Goal: Find specific page/section: Find specific page/section

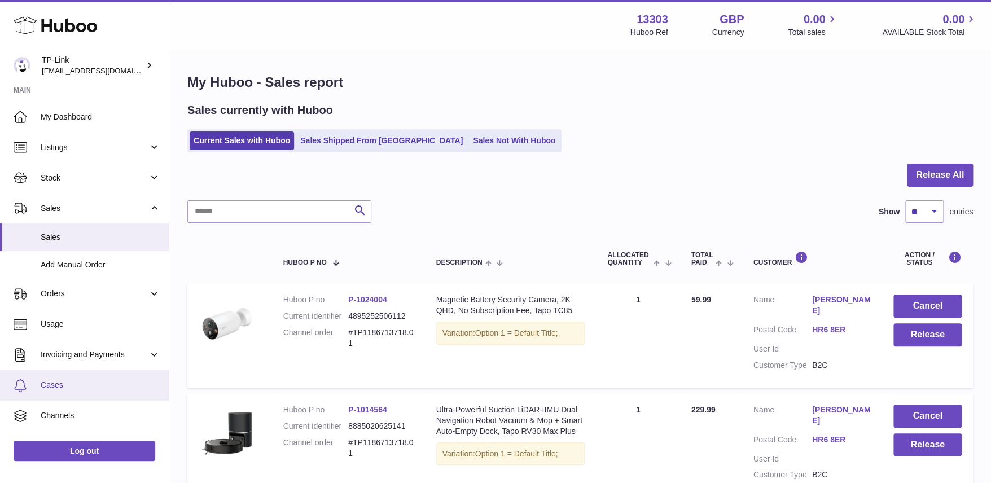
click at [60, 381] on span "Cases" at bounding box center [101, 385] width 120 height 11
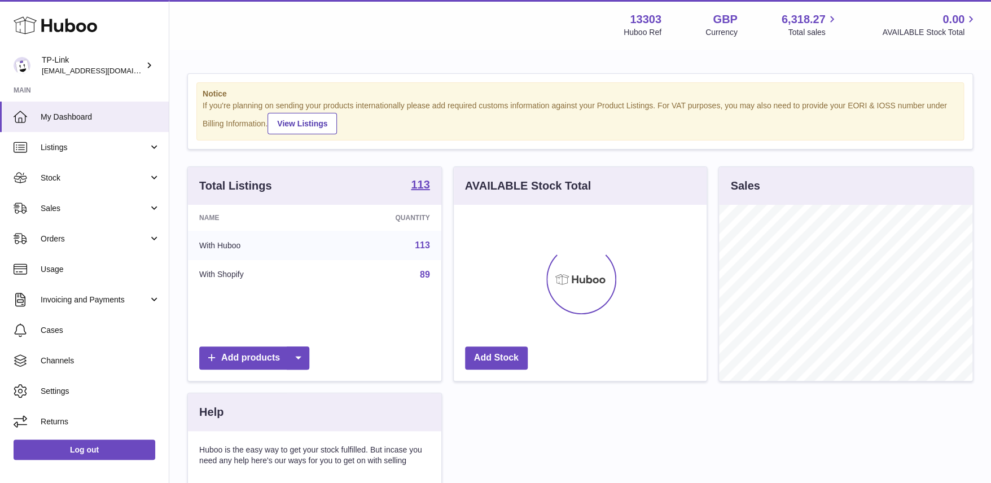
scroll to position [176, 253]
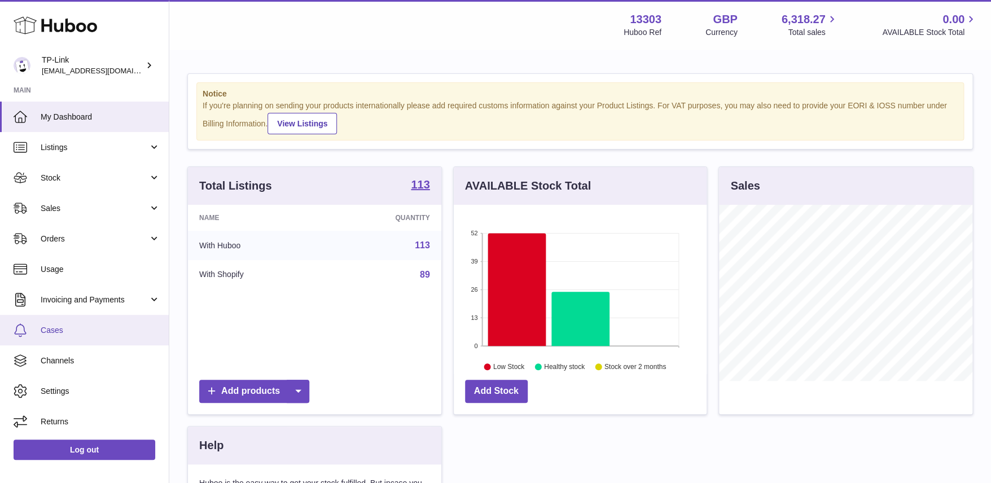
click at [62, 334] on span "Cases" at bounding box center [101, 330] width 120 height 11
